Goal: Information Seeking & Learning: Learn about a topic

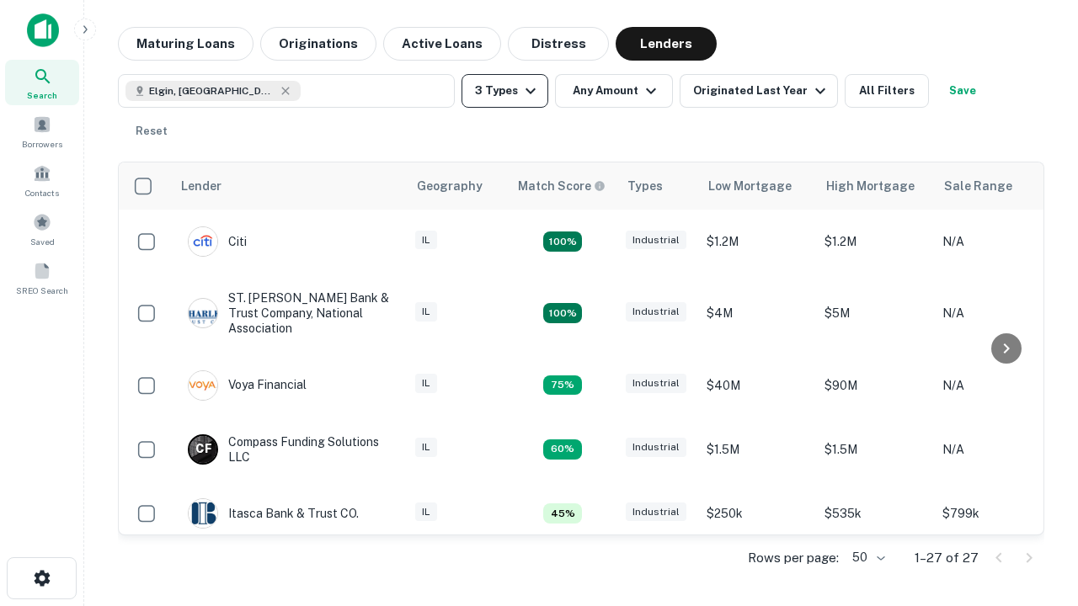
click at [504, 91] on button "3 Types" at bounding box center [504, 91] width 87 height 34
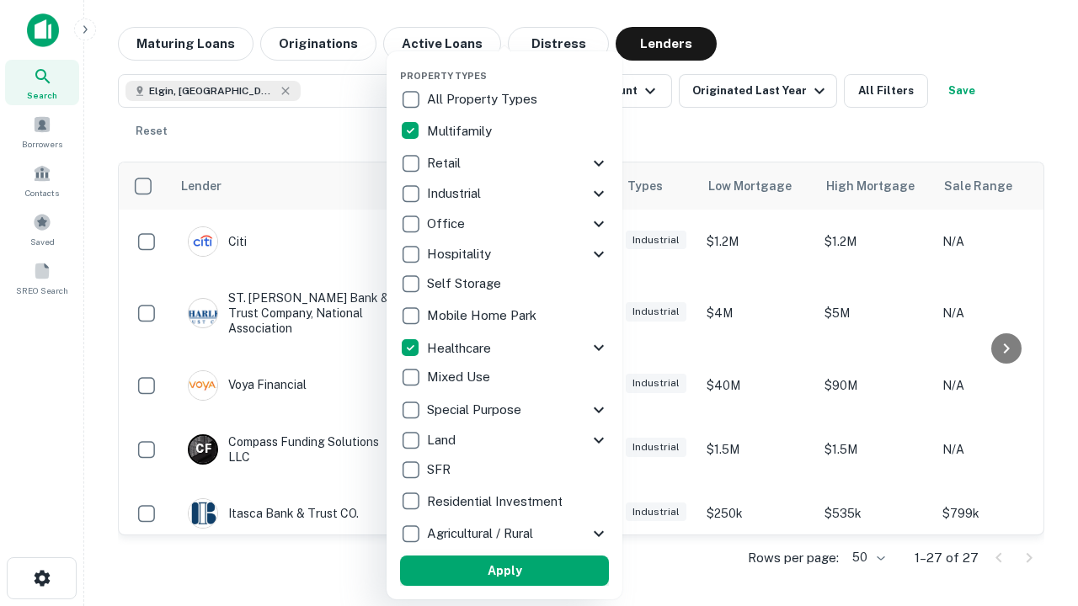
click at [504, 571] on button "Apply" at bounding box center [504, 571] width 209 height 30
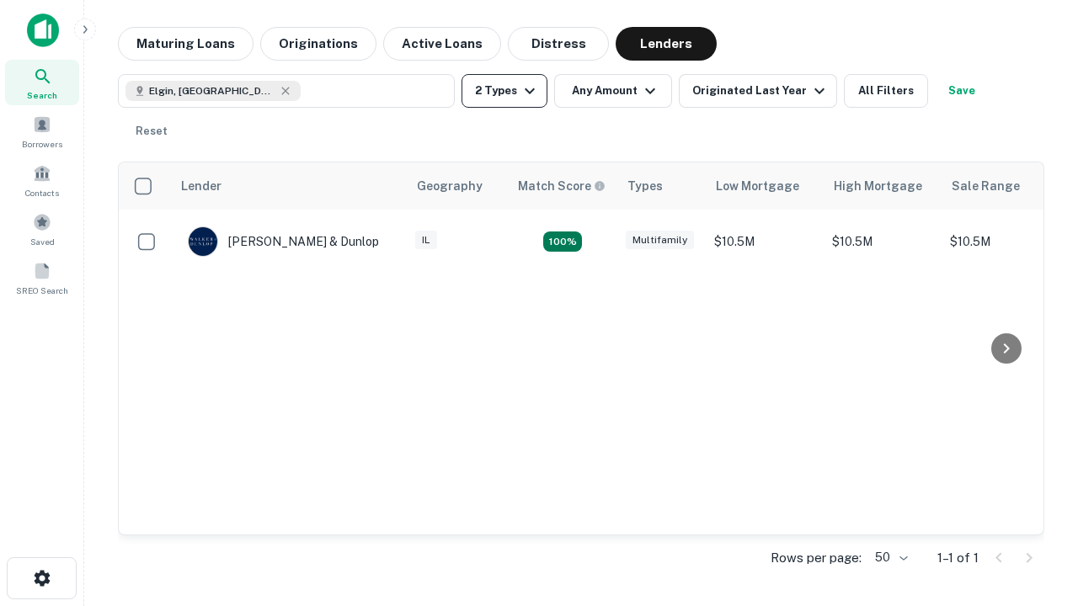
click at [504, 91] on button "2 Types" at bounding box center [504, 91] width 86 height 34
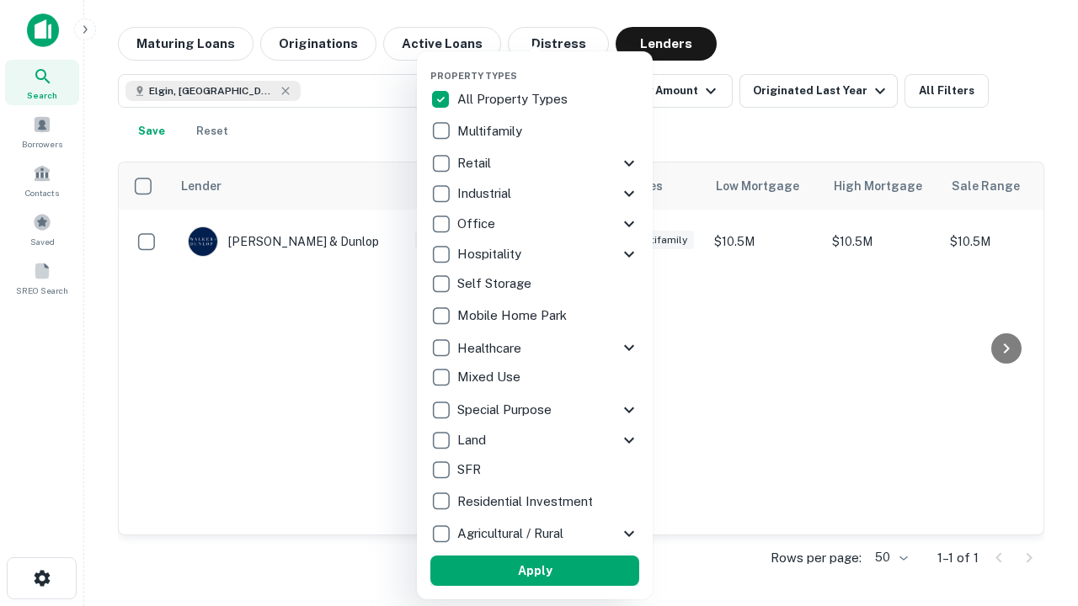
click at [535, 571] on button "Apply" at bounding box center [534, 571] width 209 height 30
